Goal: Transaction & Acquisition: Obtain resource

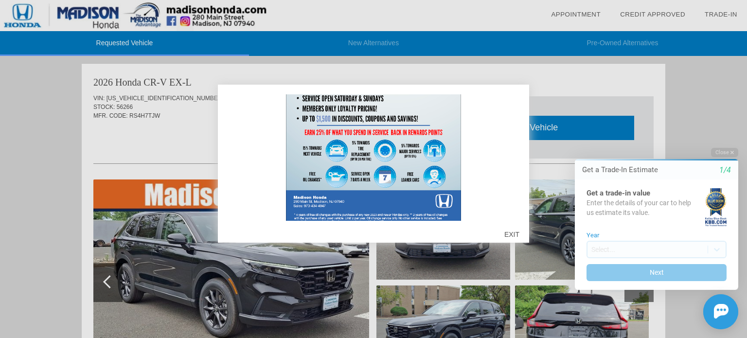
scroll to position [273, 0]
click at [506, 233] on div "EXIT" at bounding box center [511, 234] width 35 height 29
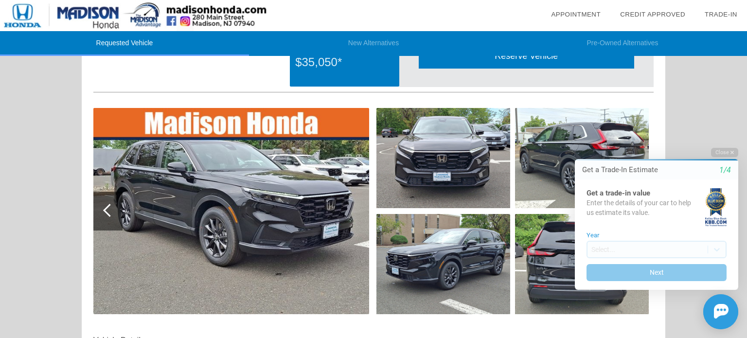
scroll to position [106, 0]
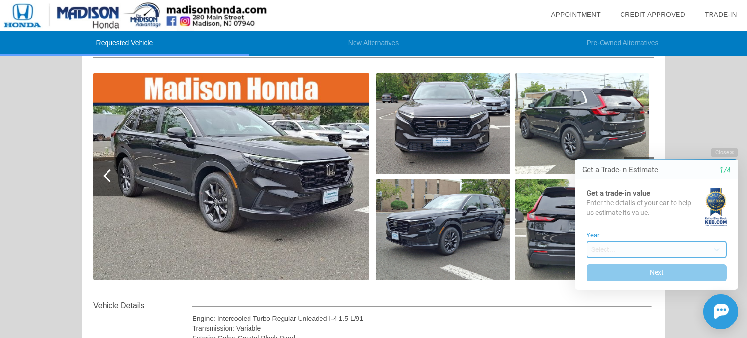
click at [630, 139] on body "Welcome! Get a Trade-In Estimate 1/4 Get a trade-in value Enter the details of …" at bounding box center [650, 139] width 192 height 0
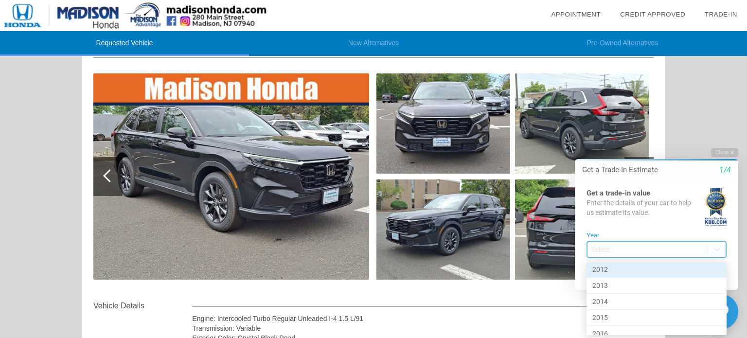
scroll to position [325, 0]
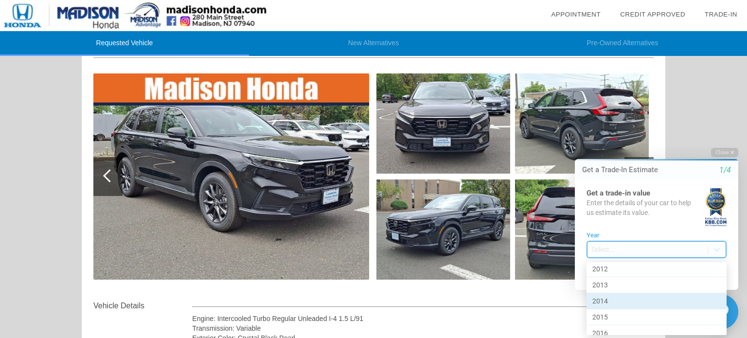
click at [617, 299] on div "2014" at bounding box center [656, 301] width 140 height 16
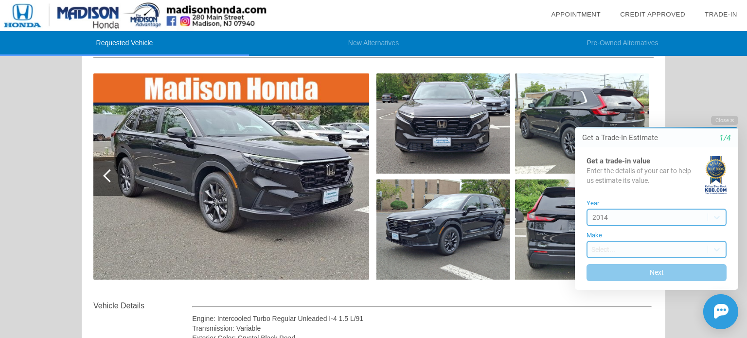
click at [627, 107] on body "Welcome! Get a Trade-In Estimate 1/4 Get a trade-in value Enter the details of …" at bounding box center [650, 107] width 192 height 0
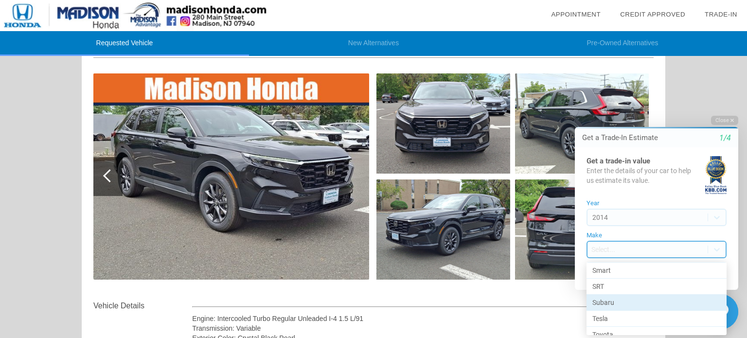
scroll to position [105, 0]
click at [624, 298] on div "Subaru" at bounding box center [656, 303] width 140 height 16
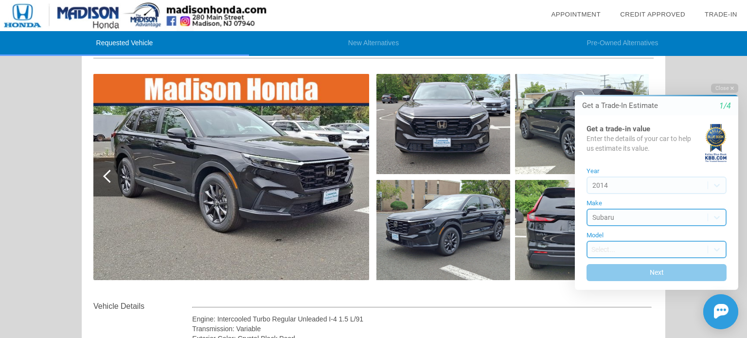
click at [628, 75] on body "Welcome! Get a Trade-In Estimate 1/4 Get a trade-in value Enter the details of …" at bounding box center [650, 75] width 192 height 0
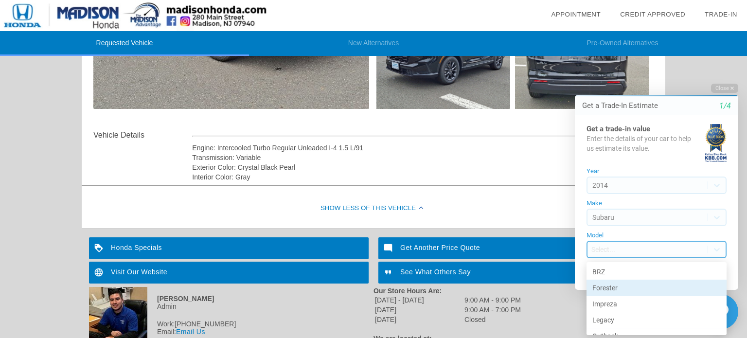
scroll to position [42, 0]
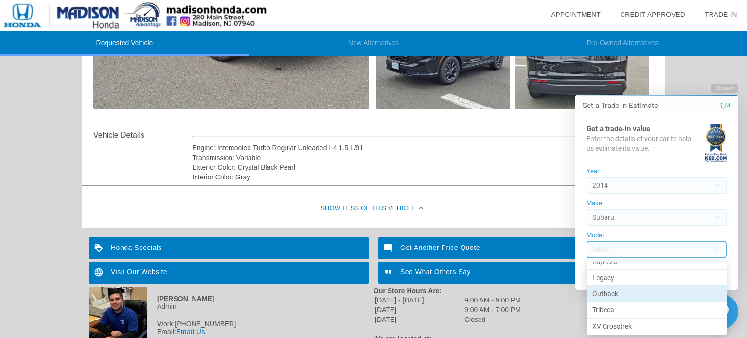
click at [619, 292] on div "Outback" at bounding box center [656, 294] width 140 height 16
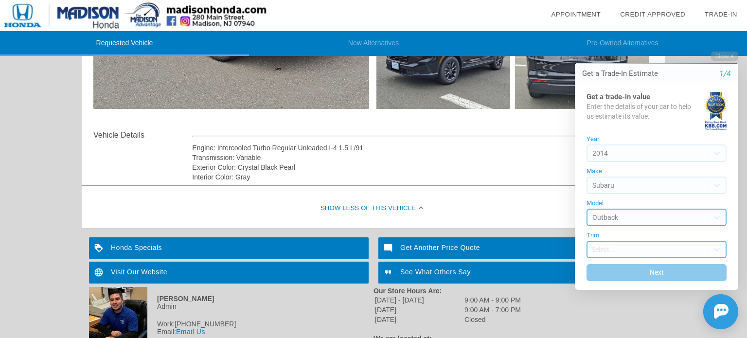
click at [629, 43] on body "Welcome! Get a Trade-In Estimate 1/4 Get a trade-in value Enter the details of …" at bounding box center [650, 43] width 192 height 0
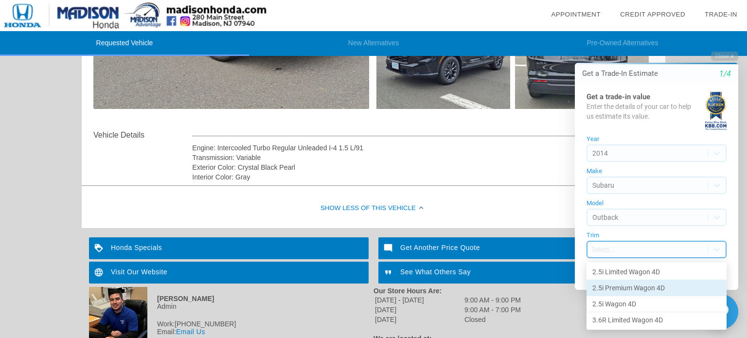
click at [621, 288] on div "2.5i Premium Wagon 4D" at bounding box center [656, 288] width 140 height 16
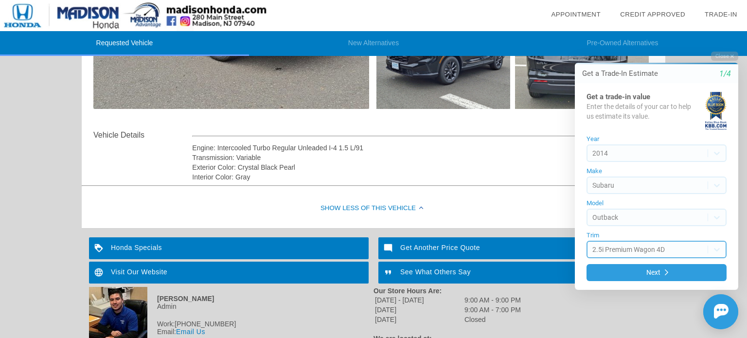
click at [633, 42] on body "Welcome! Get a Trade-In Estimate 1/4 Get a trade-in value Enter the details of …" at bounding box center [650, 42] width 192 height 0
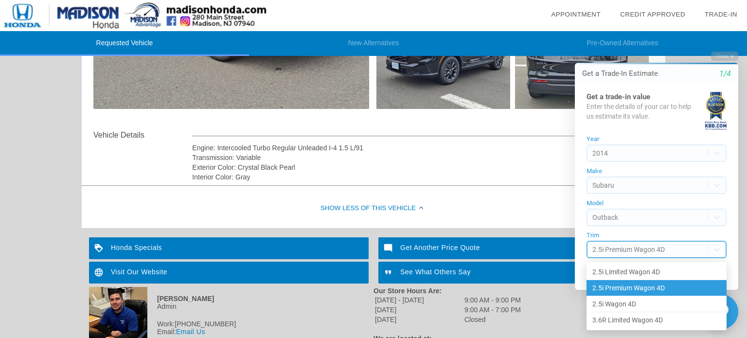
click at [629, 290] on div "2.5i Premium Wagon 4D" at bounding box center [656, 287] width 140 height 16
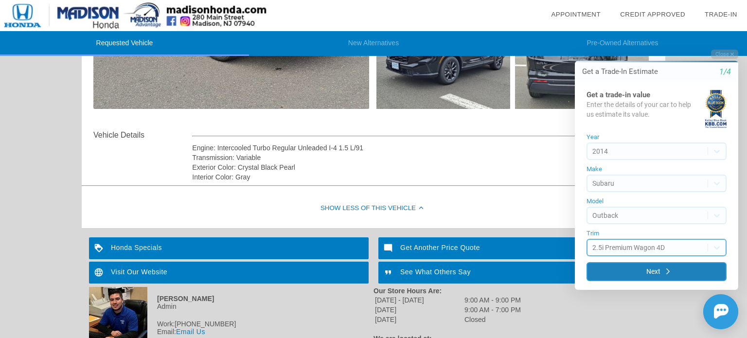
click at [633, 272] on button "Next" at bounding box center [656, 271] width 140 height 19
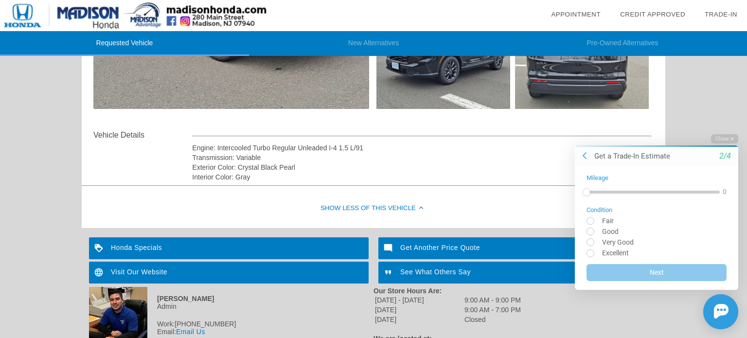
click at [618, 192] on div at bounding box center [652, 191] width 133 height 3
click at [629, 193] on div at bounding box center [644, 191] width 116 height 17
click at [682, 194] on div at bounding box center [644, 191] width 116 height 17
click at [660, 193] on div at bounding box center [642, 191] width 112 height 17
click at [664, 193] on div at bounding box center [642, 191] width 112 height 3
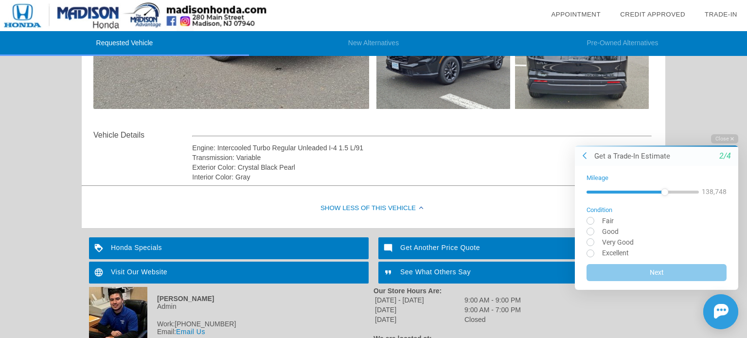
click at [670, 193] on div at bounding box center [642, 191] width 112 height 3
click at [590, 255] on input "radio" at bounding box center [656, 252] width 140 height 7
radio input "true"
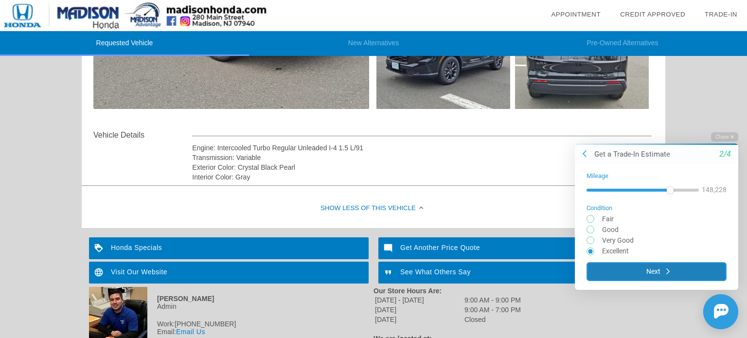
click at [606, 271] on button "Next" at bounding box center [656, 271] width 140 height 19
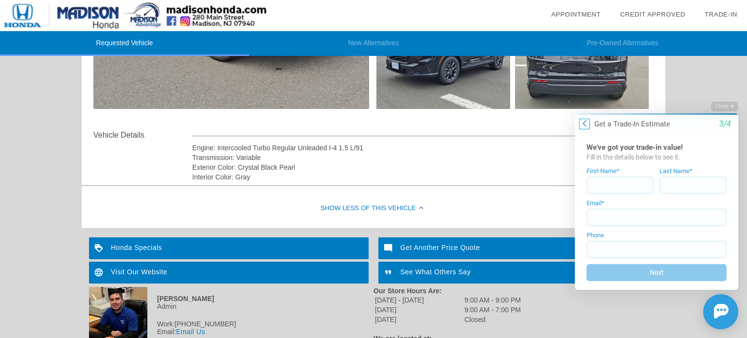
click at [587, 124] on button at bounding box center [584, 123] width 11 height 11
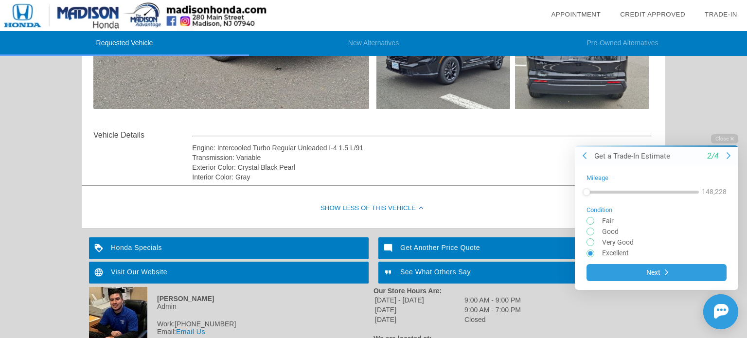
click at [483, 211] on div "Show Less of this Vehicle" at bounding box center [373, 208] width 583 height 39
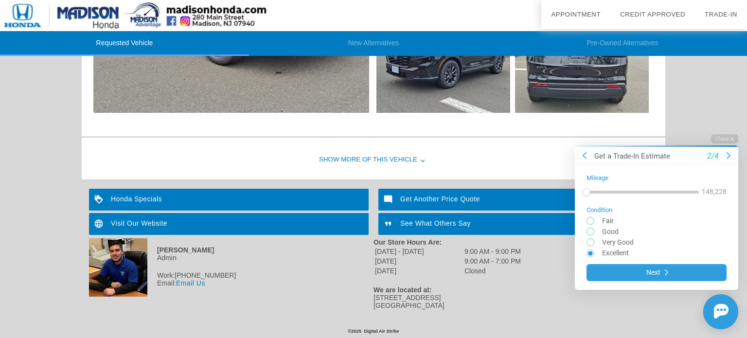
click at [401, 170] on div "Show More of this Vehicle" at bounding box center [373, 159] width 583 height 39
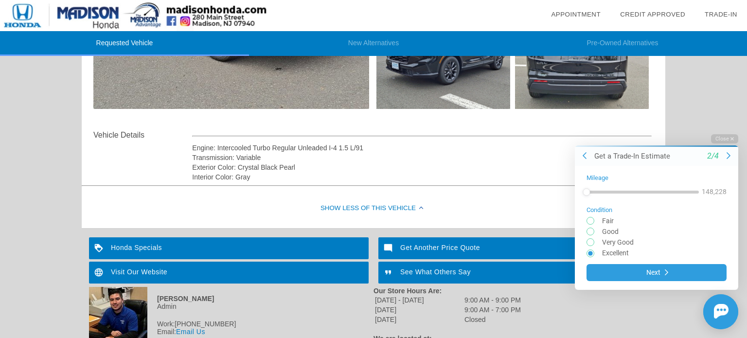
scroll to position [0, 0]
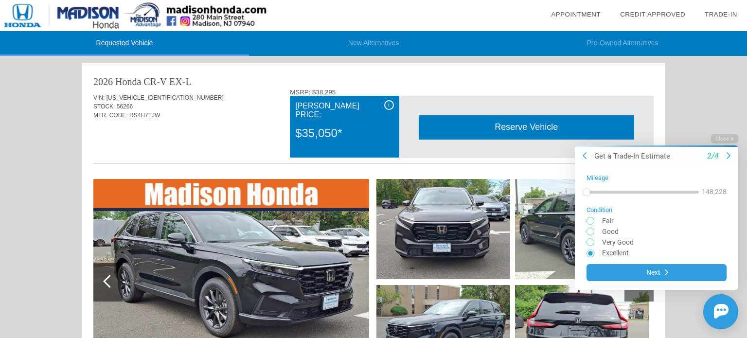
click at [347, 47] on li "New Alternatives" at bounding box center [373, 43] width 249 height 25
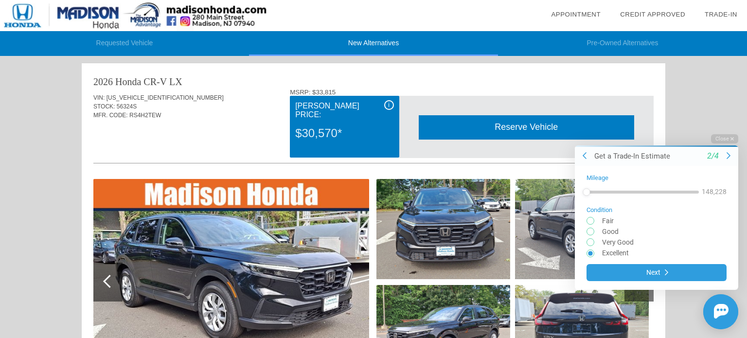
scroll to position [41, 0]
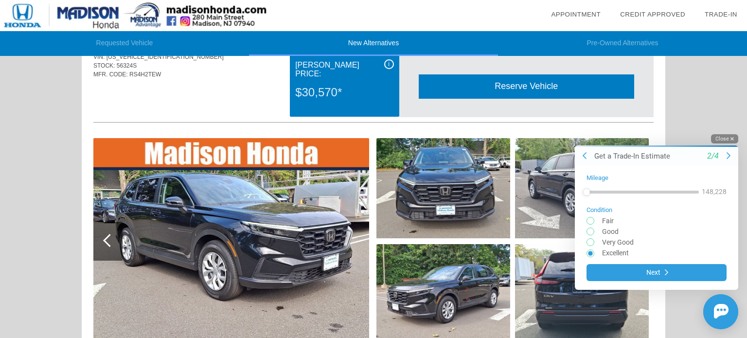
click at [716, 138] on button "Close" at bounding box center [724, 138] width 27 height 9
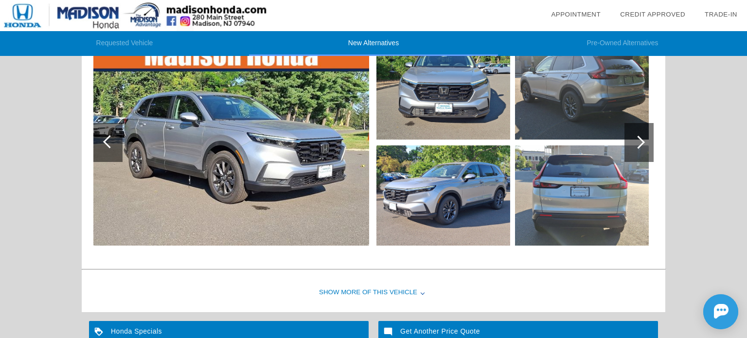
scroll to position [936, 0]
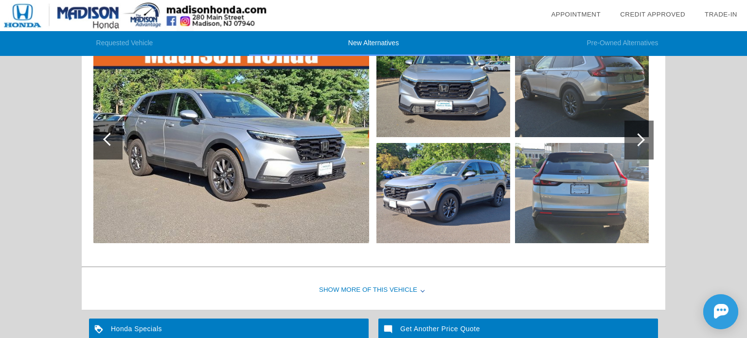
click at [266, 149] on img at bounding box center [231, 140] width 276 height 206
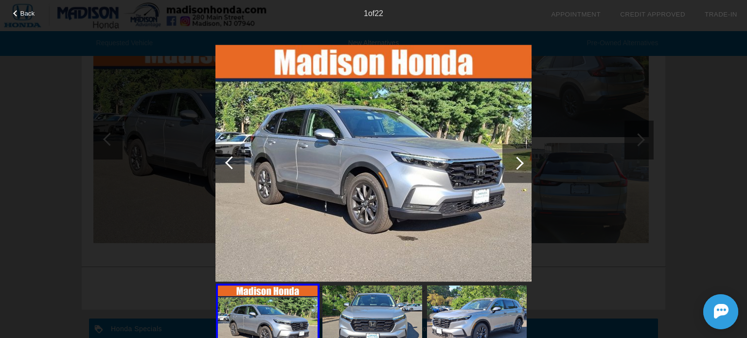
click at [523, 163] on div at bounding box center [516, 163] width 29 height 39
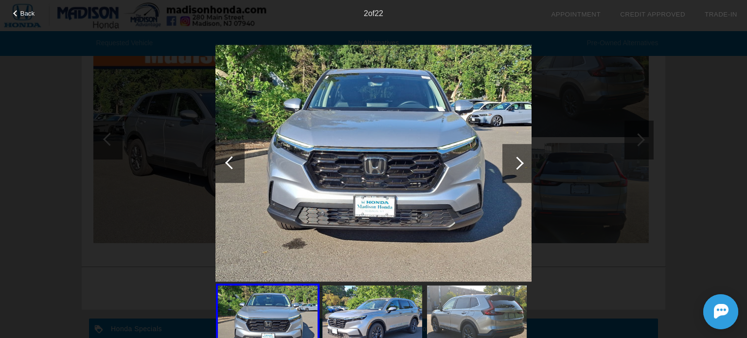
click at [523, 163] on div at bounding box center [516, 163] width 29 height 39
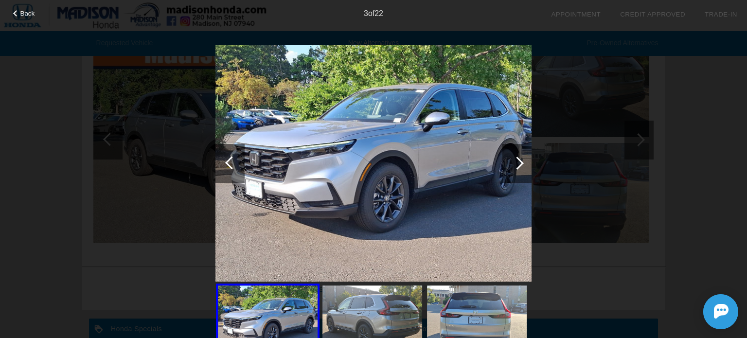
click at [523, 163] on div at bounding box center [516, 163] width 29 height 39
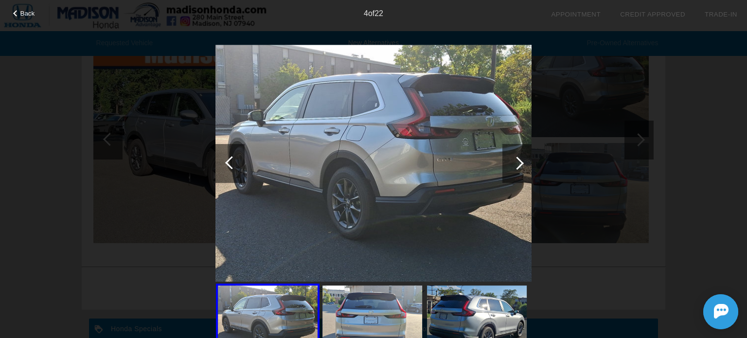
click at [523, 163] on div at bounding box center [516, 163] width 29 height 39
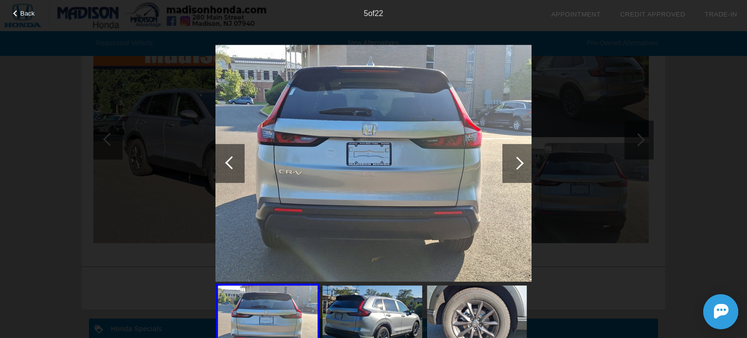
click at [523, 163] on div at bounding box center [516, 163] width 29 height 39
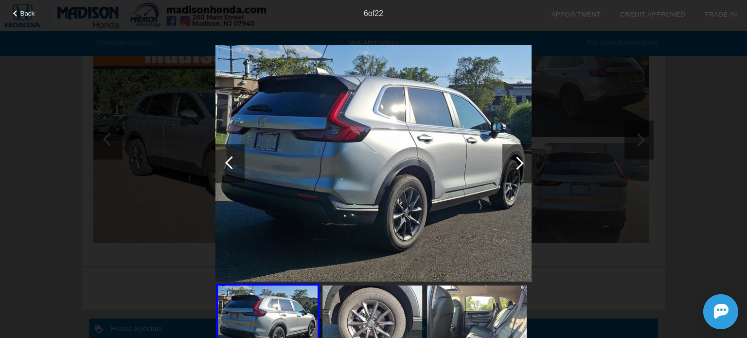
click at [523, 163] on div at bounding box center [516, 163] width 29 height 39
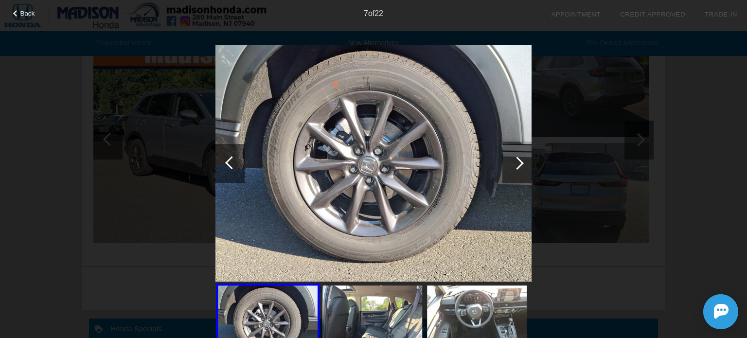
click at [523, 163] on div at bounding box center [516, 163] width 29 height 39
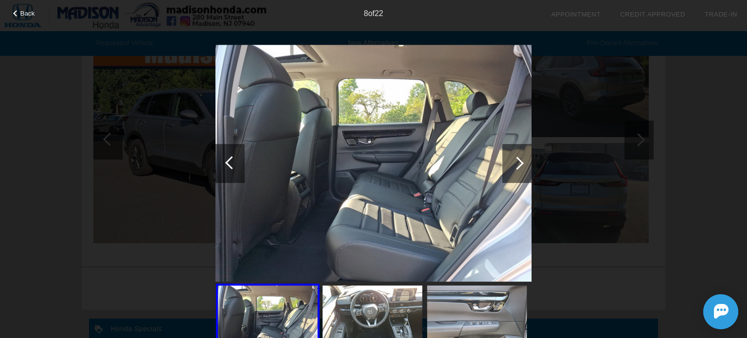
click at [225, 165] on div at bounding box center [229, 163] width 29 height 39
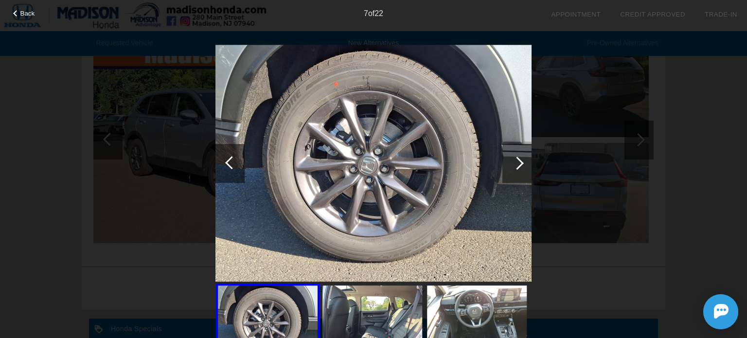
click at [225, 165] on div at bounding box center [229, 163] width 29 height 39
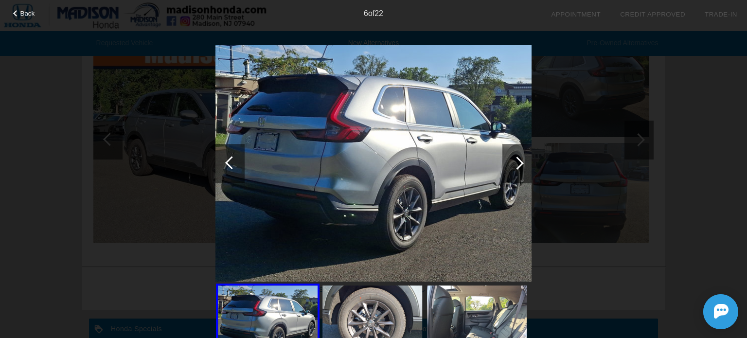
click at [225, 165] on div at bounding box center [229, 163] width 29 height 39
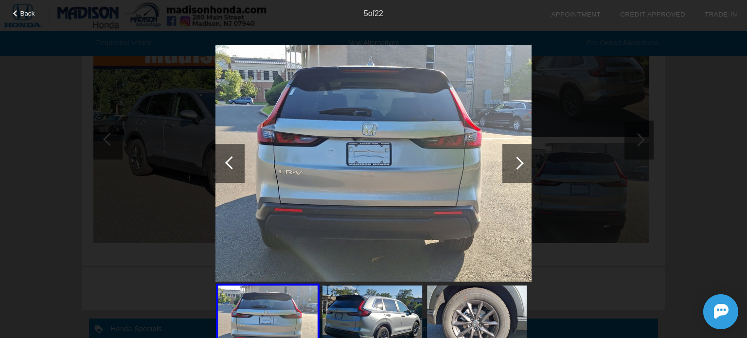
click at [225, 165] on div at bounding box center [229, 163] width 29 height 39
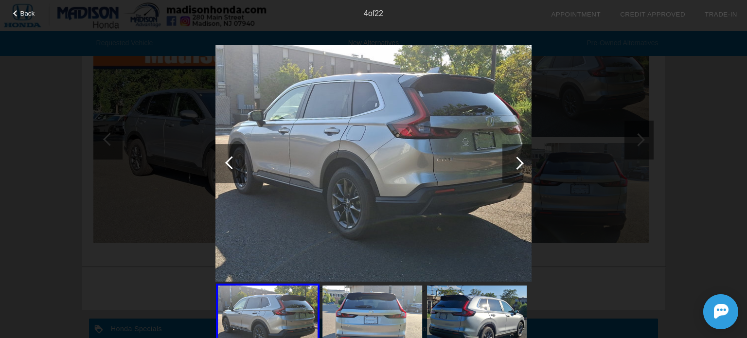
click at [225, 165] on div at bounding box center [229, 163] width 29 height 39
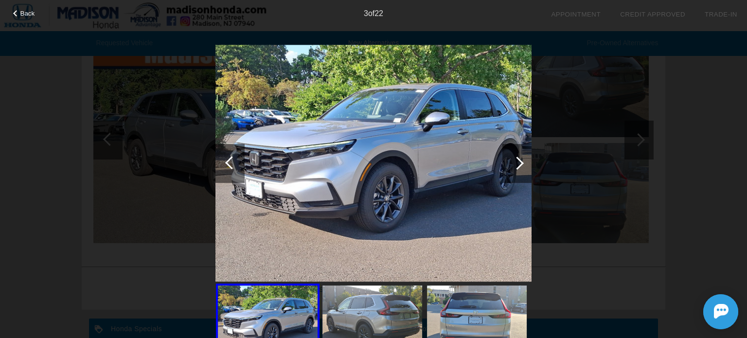
click at [225, 165] on div at bounding box center [229, 163] width 29 height 39
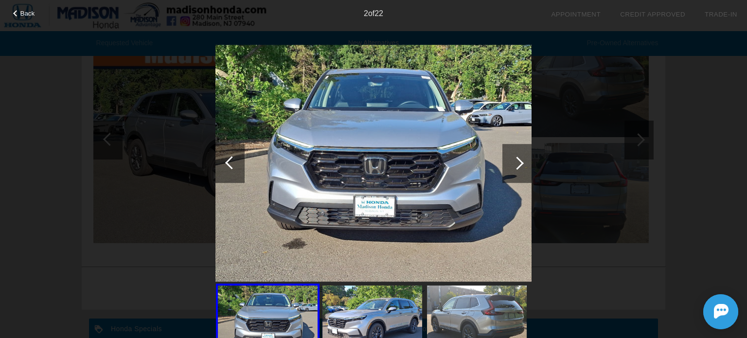
click at [230, 161] on div at bounding box center [231, 162] width 13 height 13
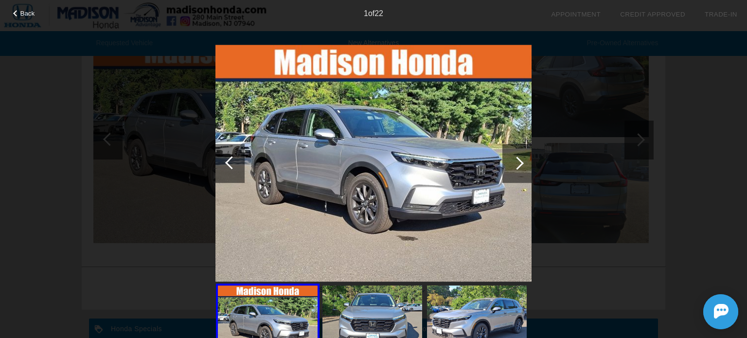
click at [511, 166] on div at bounding box center [516, 163] width 29 height 39
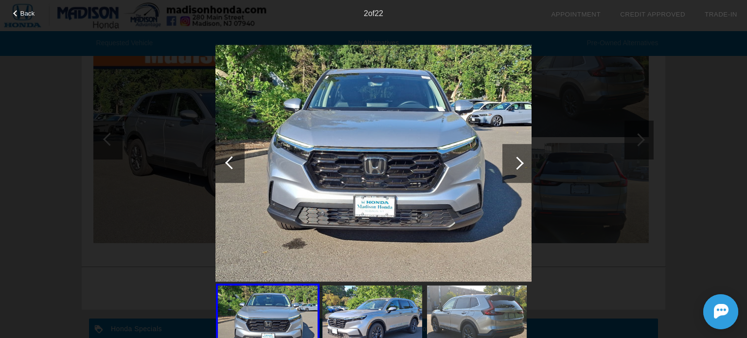
click at [511, 166] on div at bounding box center [516, 163] width 29 height 39
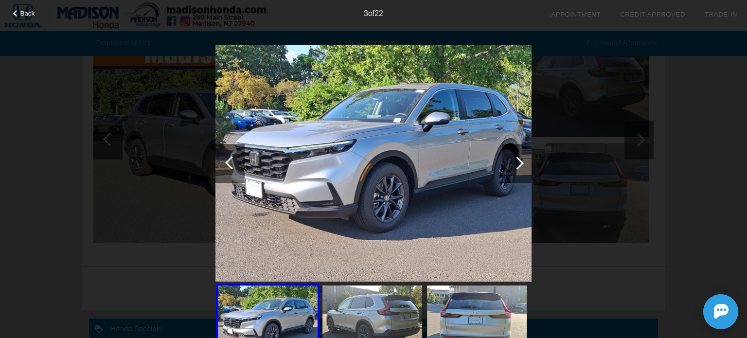
click at [511, 166] on div at bounding box center [516, 163] width 29 height 39
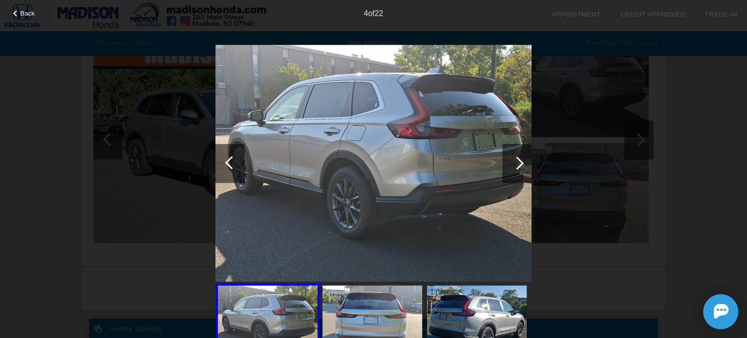
click at [511, 166] on div at bounding box center [516, 163] width 29 height 39
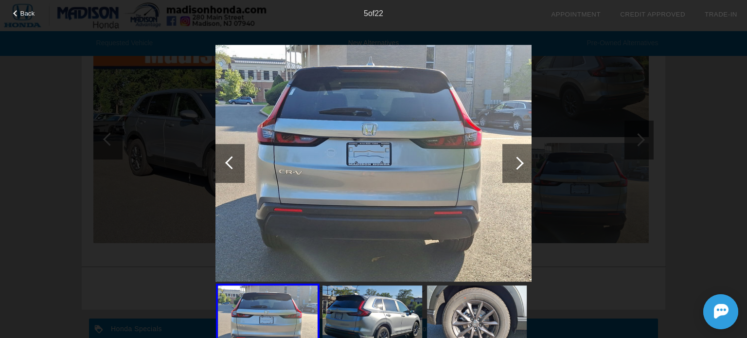
click at [511, 166] on div at bounding box center [516, 163] width 29 height 39
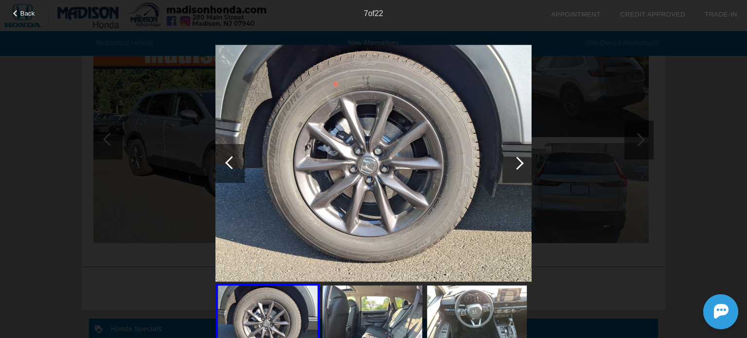
click at [511, 166] on div at bounding box center [516, 163] width 29 height 39
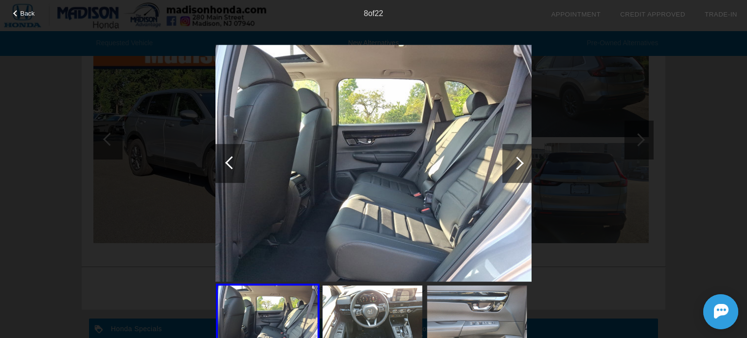
click at [511, 166] on div at bounding box center [516, 163] width 29 height 39
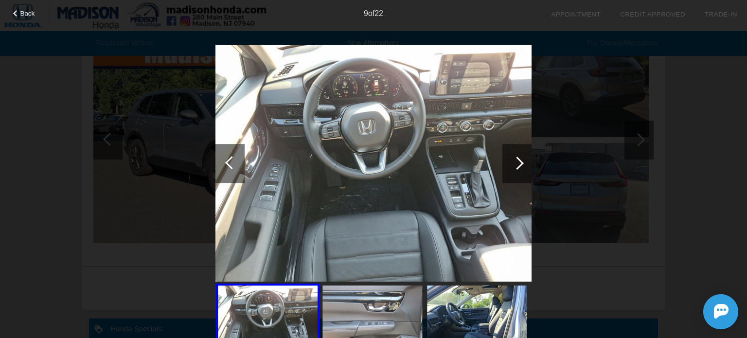
click at [511, 166] on div at bounding box center [516, 163] width 29 height 39
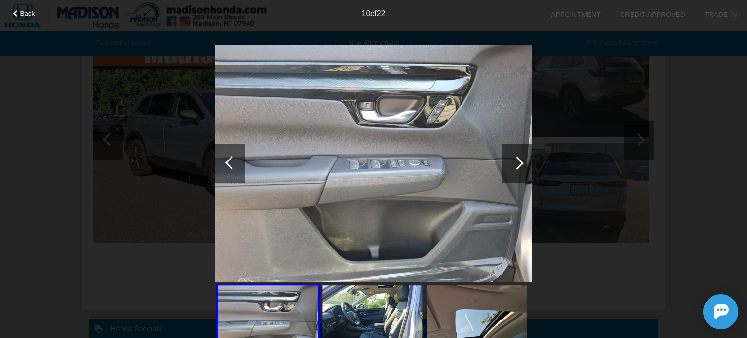
click at [511, 166] on div at bounding box center [516, 163] width 29 height 39
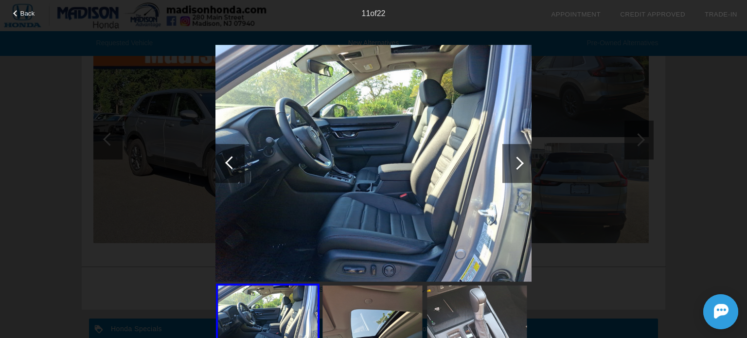
click at [511, 166] on div at bounding box center [516, 163] width 29 height 39
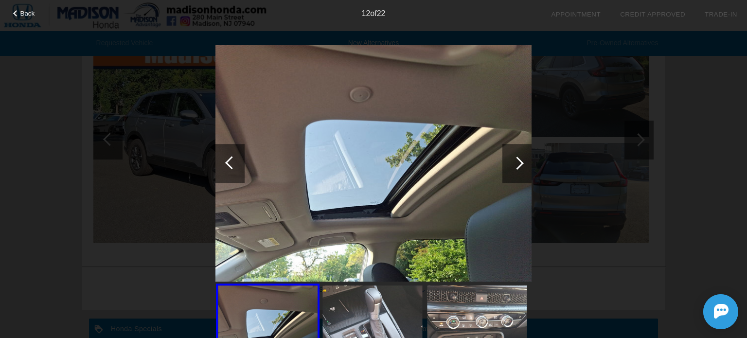
click at [680, 134] on div "Back 12 of 22" at bounding box center [373, 169] width 747 height 338
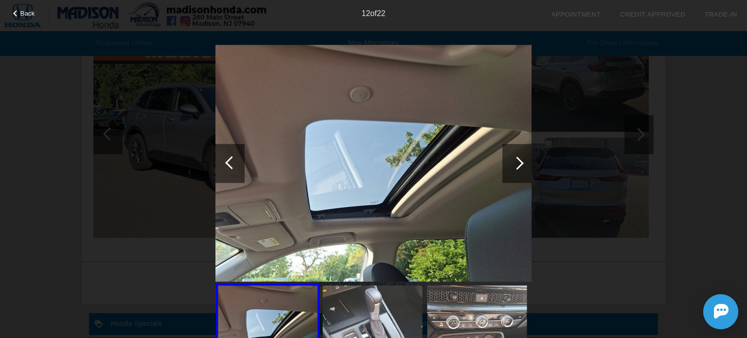
scroll to position [943, 0]
click at [19, 13] on div at bounding box center [16, 13] width 6 height 6
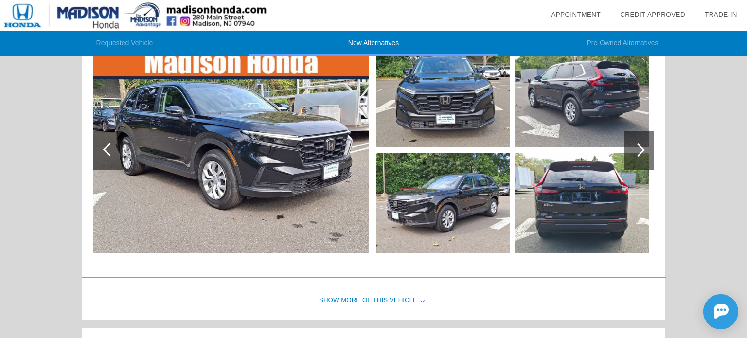
scroll to position [0, 0]
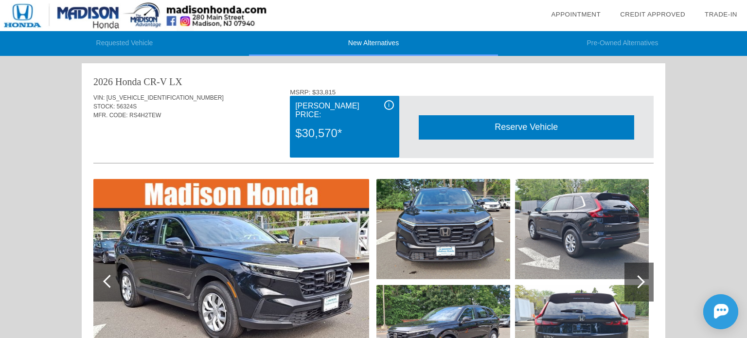
click at [601, 51] on li "Pre-Owned Alternatives" at bounding box center [622, 43] width 249 height 25
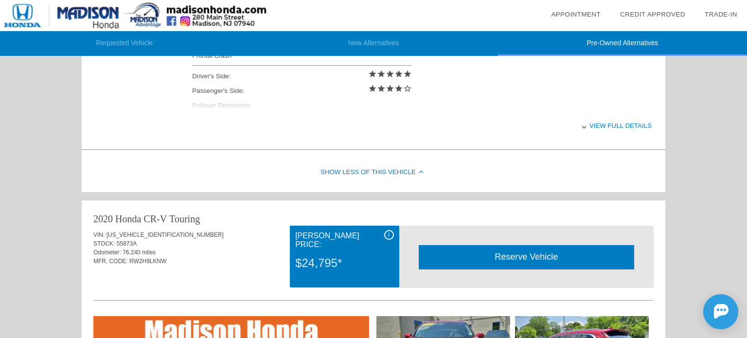
scroll to position [489, 0]
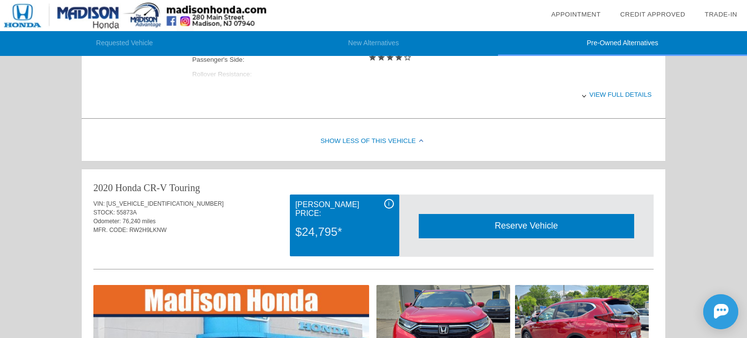
click at [597, 94] on div "View full details" at bounding box center [421, 95] width 459 height 24
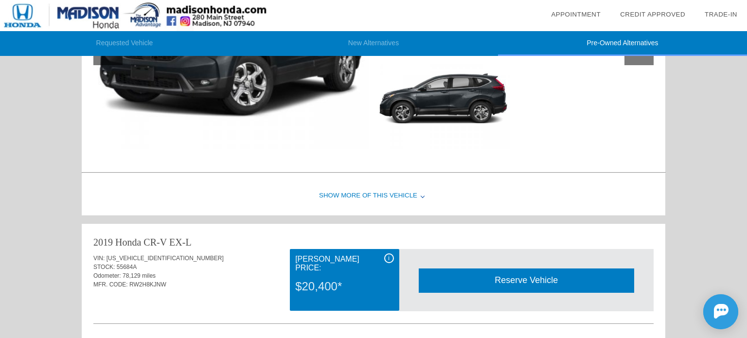
scroll to position [1232, 0]
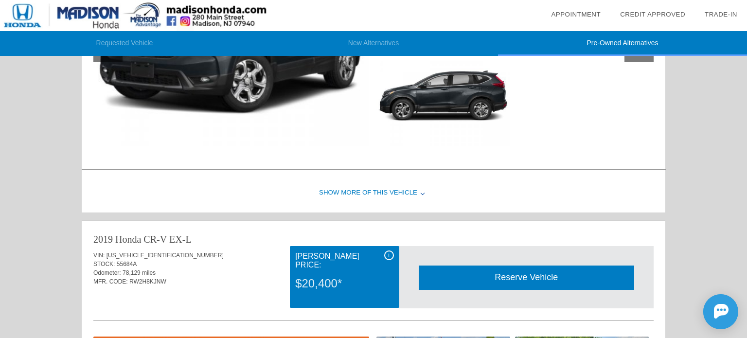
click at [357, 188] on div "Show More of this Vehicle" at bounding box center [373, 193] width 583 height 39
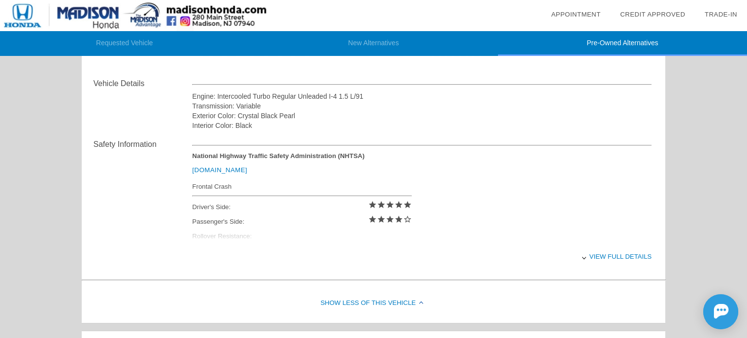
scroll to position [1322, 0]
click at [582, 256] on div "View full details" at bounding box center [421, 255] width 459 height 24
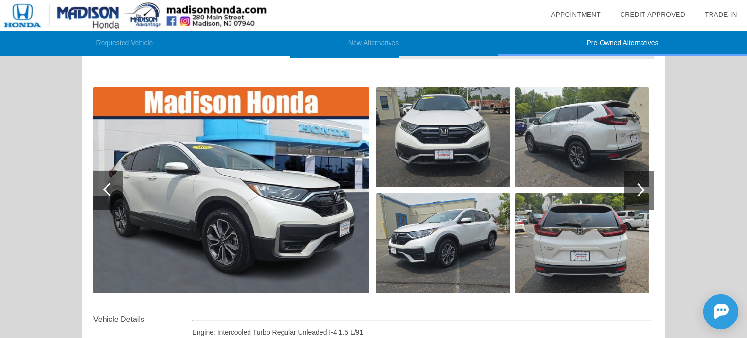
scroll to position [0, 0]
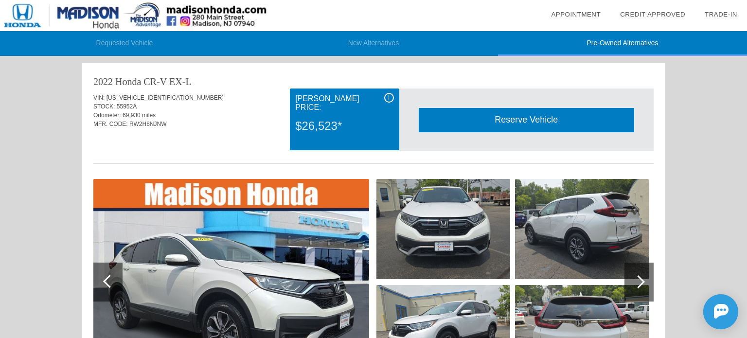
click at [145, 36] on li "Requested Vehicle" at bounding box center [124, 43] width 249 height 25
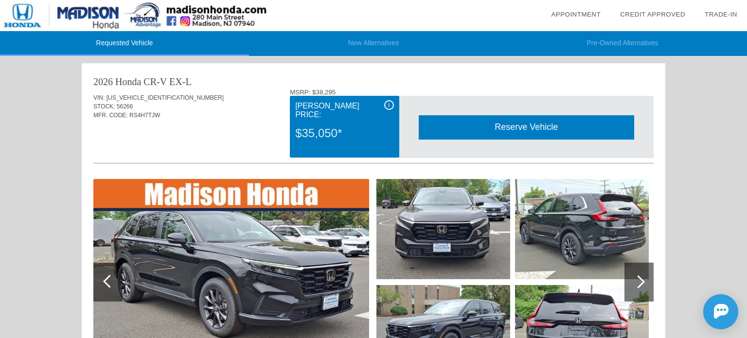
click at [0, 117] on div "Requested Vehicle New Alternatives Pre-Owned Alternatives date_range Appointmen…" at bounding box center [373, 322] width 747 height 644
click at [34, 114] on div "Requested Vehicle New Alternatives Pre-Owned Alternatives date_range Appointmen…" at bounding box center [373, 322] width 747 height 644
